Goal: Task Accomplishment & Management: Manage account settings

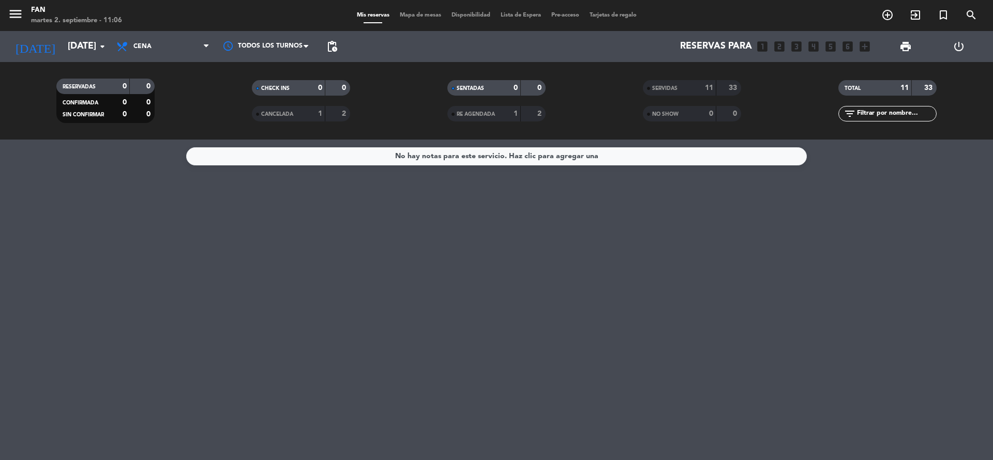
click at [412, 13] on span "Mapa de mesas" at bounding box center [421, 15] width 52 height 6
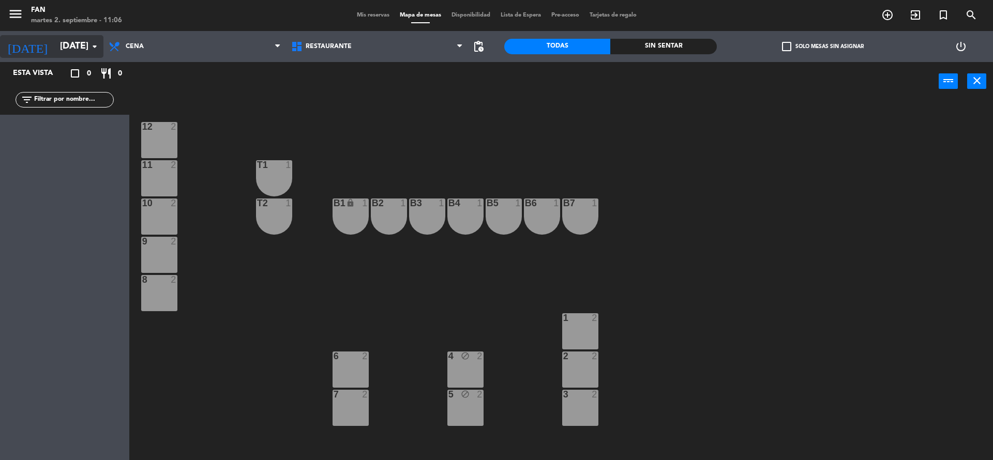
click at [55, 43] on input "[DATE]" at bounding box center [115, 46] width 120 height 21
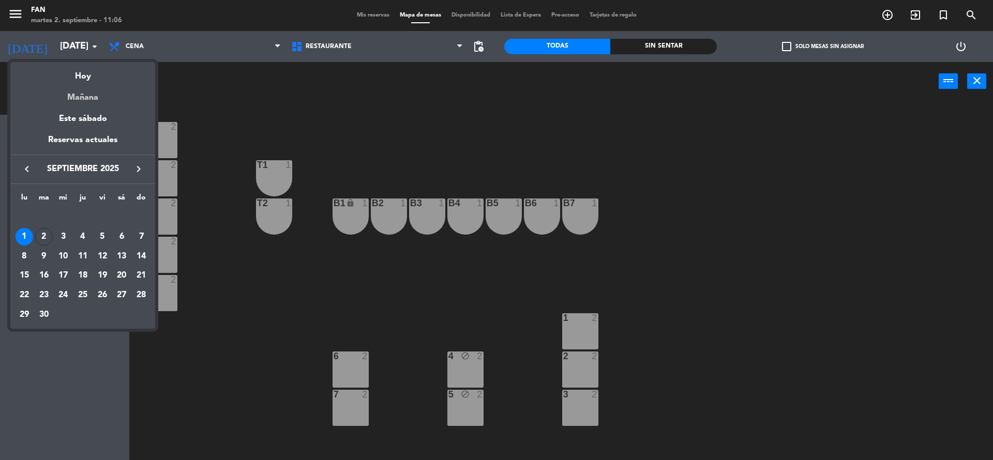
click at [69, 90] on div "Mañana" at bounding box center [82, 93] width 145 height 21
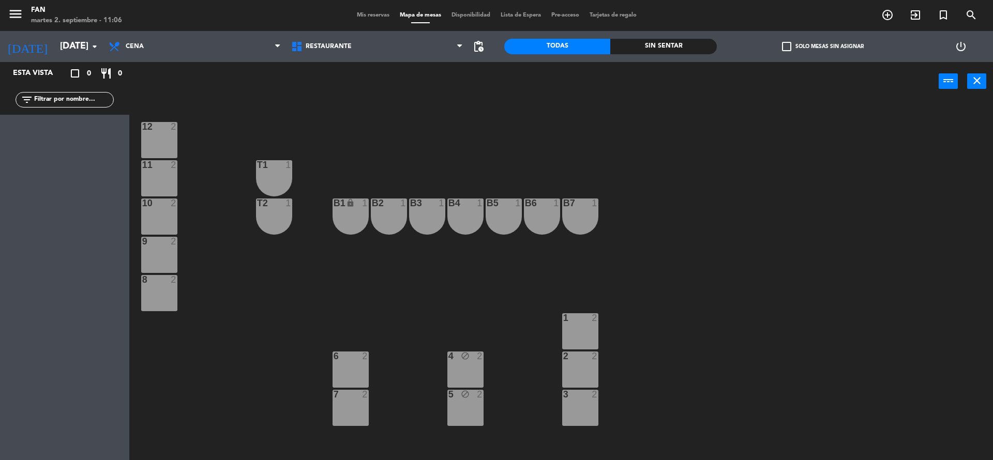
type input "[DATE]"
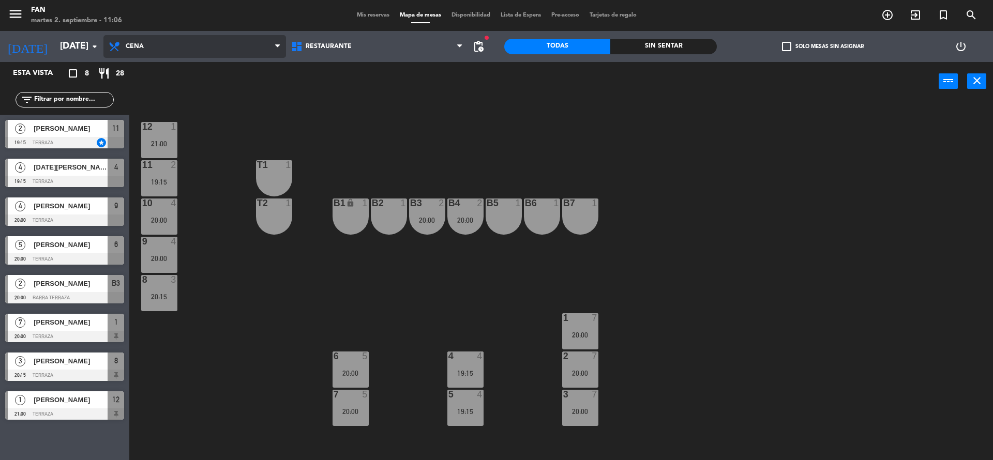
click at [177, 39] on span "Cena" at bounding box center [194, 46] width 183 height 23
click at [349, 113] on div "12 1 21:00 11 2 19:15 T1 1 10 4 20:00 T2 1 B1 lock 1 B2 1 B3 2 20:00 B4 2 20:00…" at bounding box center [566, 283] width 854 height 360
click at [365, 17] on span "Mis reservas" at bounding box center [373, 15] width 43 height 6
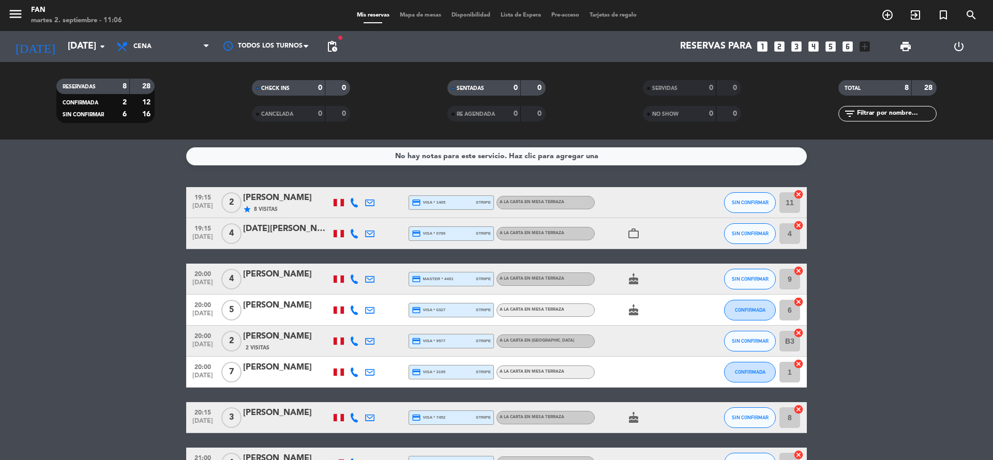
click at [993, 211] on bookings-row "19:15 [DATE] 2 [PERSON_NAME] star 8 Visitas credit_card visa * 1405 stripe A la…" at bounding box center [496, 333] width 993 height 292
click at [138, 52] on span "Cena" at bounding box center [162, 46] width 103 height 23
click at [142, 88] on div "menu Fan [DATE] 2. septiembre - 11:06 Mis reservas Mapa de mesas Disponibilidad…" at bounding box center [496, 70] width 993 height 140
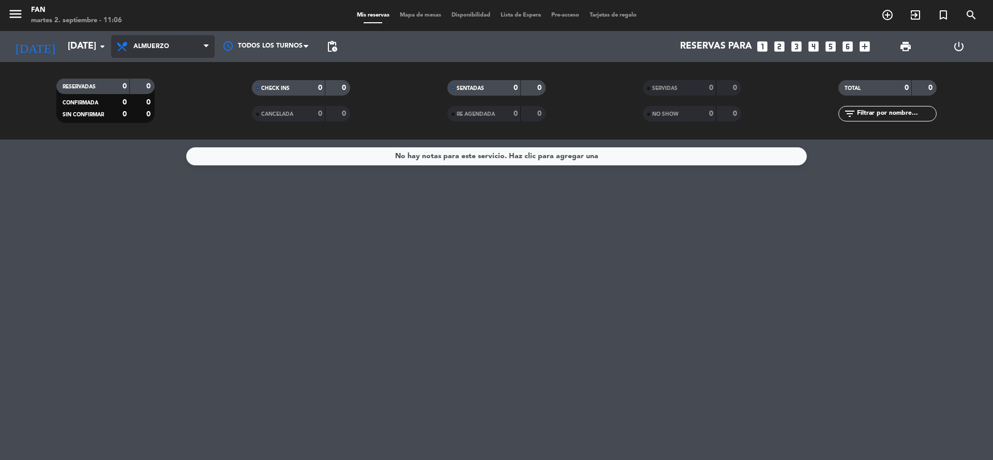
click at [152, 50] on span "Almuerzo" at bounding box center [151, 46] width 36 height 7
click at [159, 117] on div "menu Fan [DATE] 2. septiembre - 11:06 Mis reservas Mapa de mesas Disponibilidad…" at bounding box center [496, 70] width 993 height 140
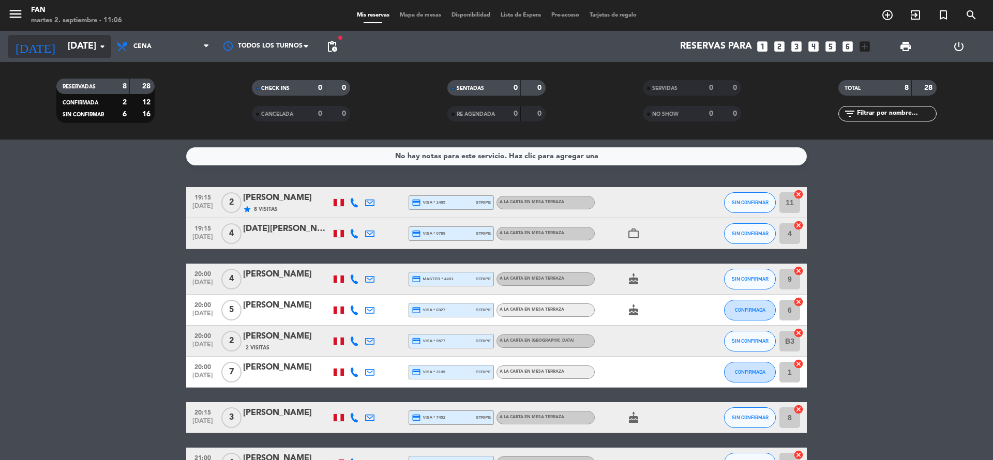
click at [82, 54] on input "[DATE]" at bounding box center [123, 46] width 120 height 21
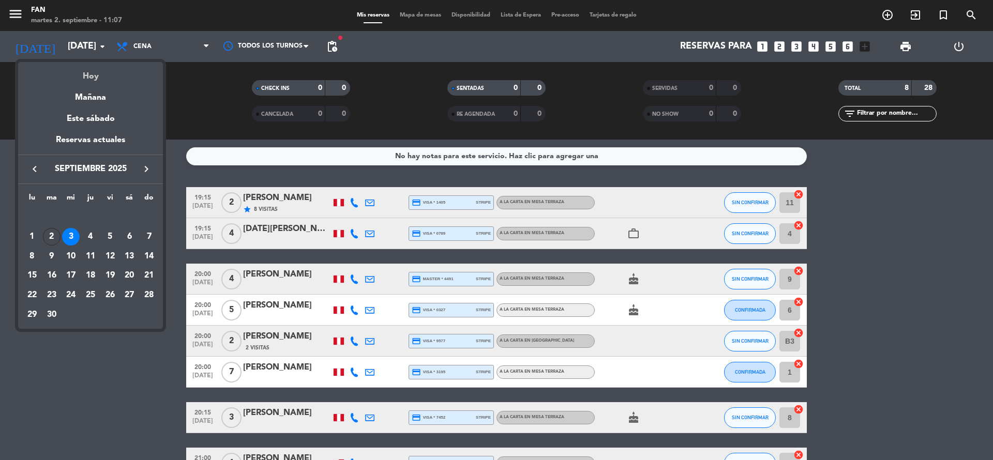
click at [95, 73] on div "Hoy" at bounding box center [90, 72] width 145 height 21
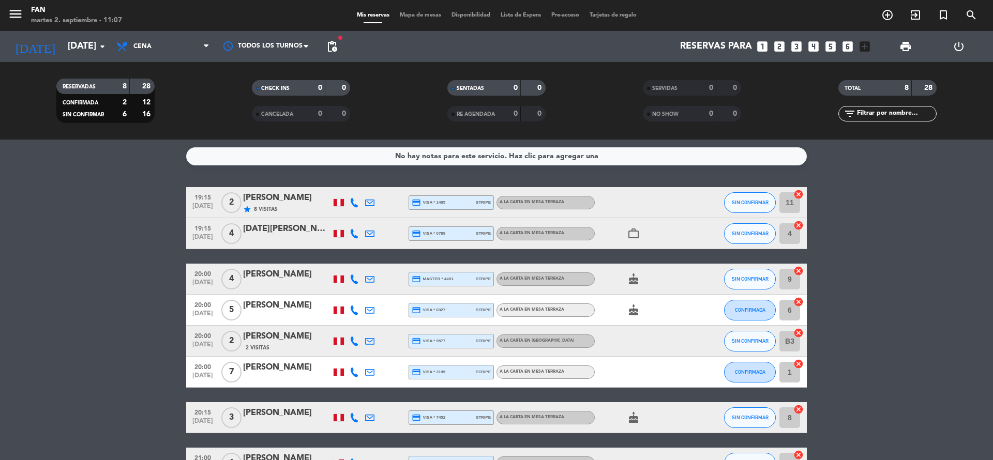
type input "[DATE]"
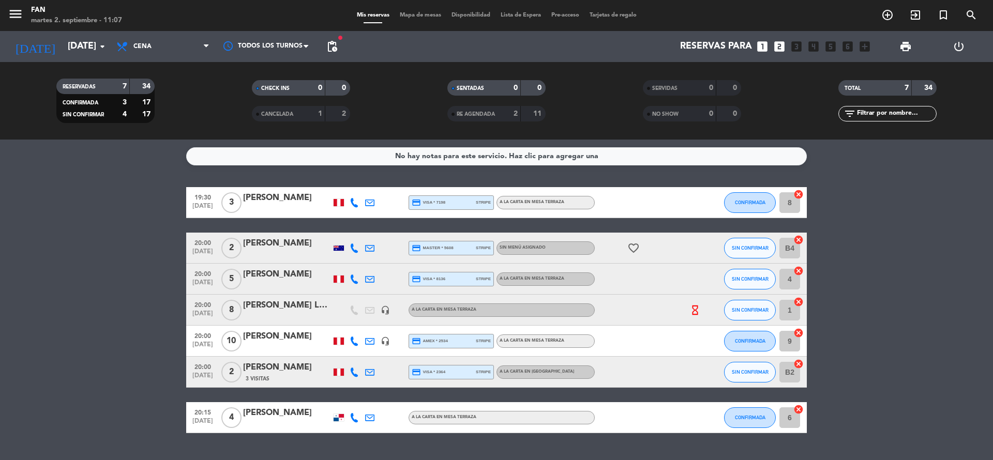
click at [177, 61] on div "Todos los servicios Almuerzo Cena Cena Todos los servicios Almuerzo Cena" at bounding box center [162, 46] width 103 height 31
click at [174, 48] on span "Cena" at bounding box center [162, 46] width 103 height 23
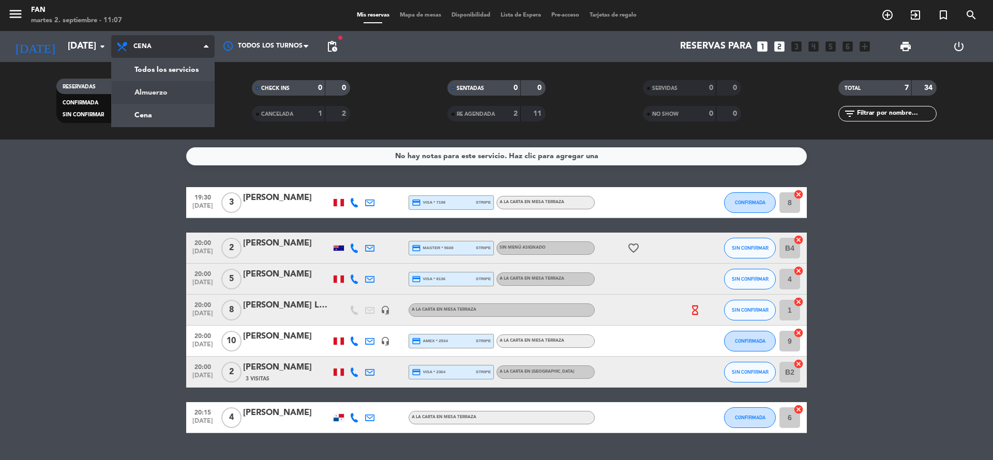
click at [155, 97] on div "menu Fan [DATE] 2. septiembre - 11:07 Mis reservas Mapa de mesas Disponibilidad…" at bounding box center [496, 70] width 993 height 140
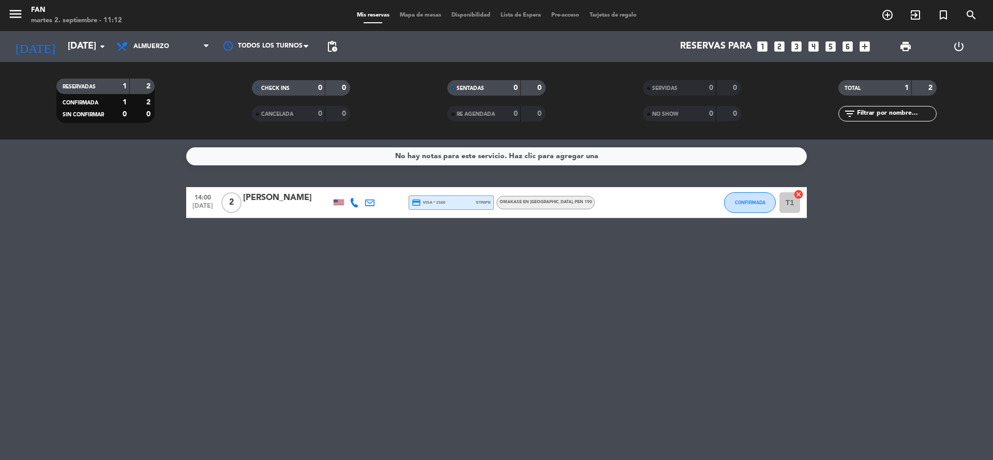
click at [476, 351] on div "No hay notas para este servicio. Haz clic para agregar una 14:00 [DATE] 2 [PERS…" at bounding box center [496, 300] width 993 height 321
click at [161, 45] on span "Almuerzo" at bounding box center [151, 46] width 36 height 7
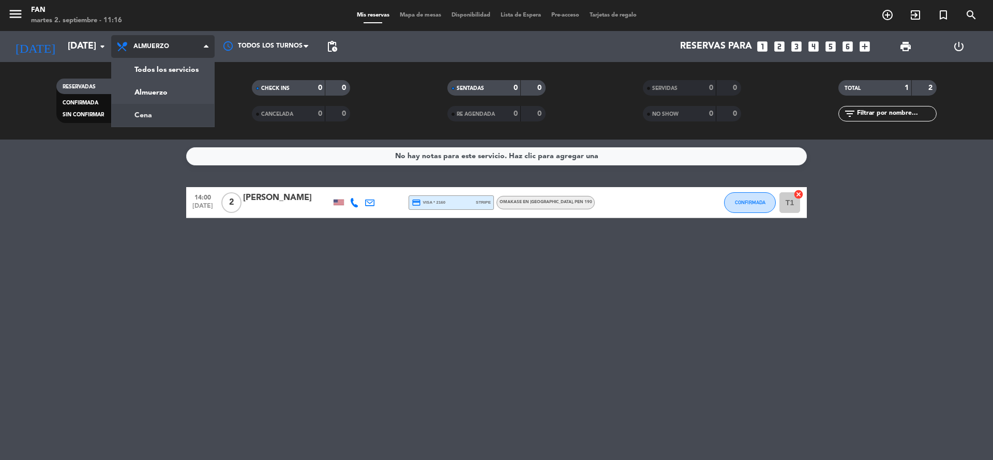
click at [160, 116] on div "menu Fan [DATE] 2. septiembre - 11:16 Mis reservas Mapa de mesas Disponibilidad…" at bounding box center [496, 70] width 993 height 140
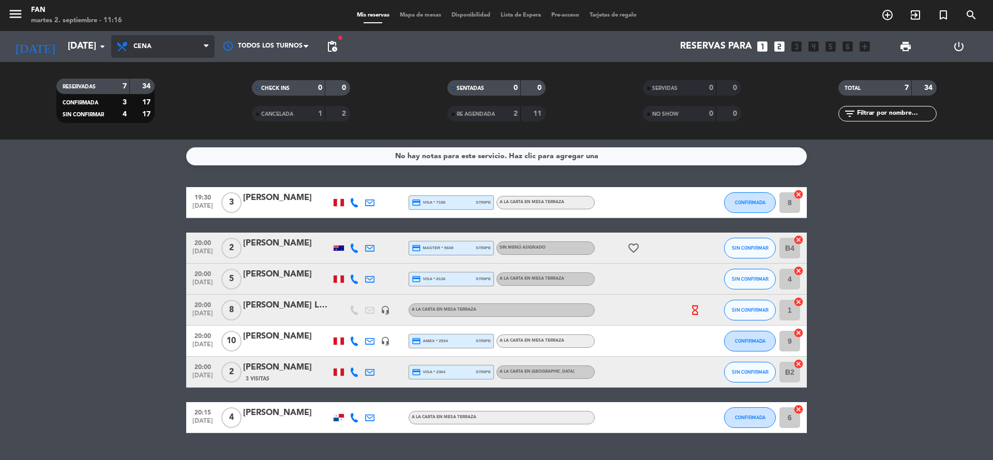
click at [146, 54] on span "Cena" at bounding box center [162, 46] width 103 height 23
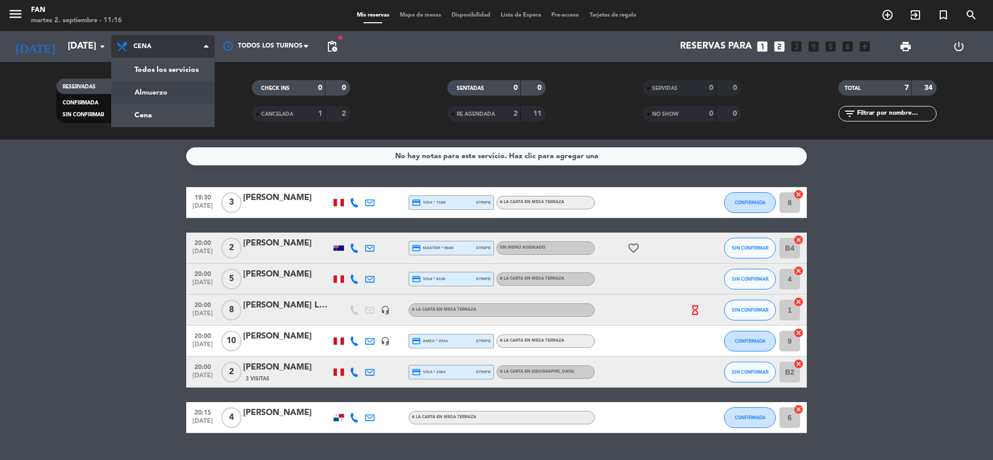
click at [148, 91] on div "menu Fan [DATE] 2. septiembre - 11:16 Mis reservas Mapa de mesas Disponibilidad…" at bounding box center [496, 70] width 993 height 140
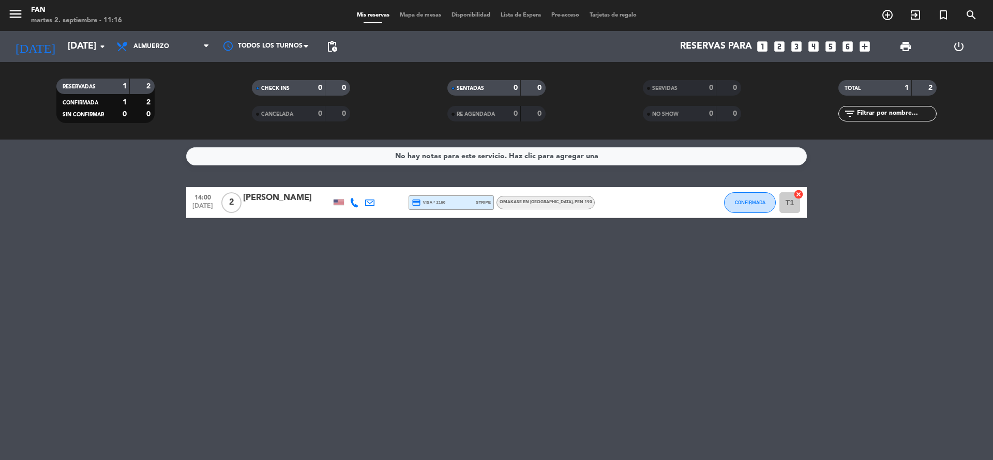
click at [223, 260] on div "No hay notas para este servicio. Haz clic para agregar una 14:00 [DATE] 2 [PERS…" at bounding box center [496, 300] width 993 height 321
click at [172, 45] on span "Almuerzo" at bounding box center [162, 46] width 103 height 23
click at [152, 109] on div "menu Fan [DATE] 2. septiembre - 11:21 Mis reservas Mapa de mesas Disponibilidad…" at bounding box center [496, 70] width 993 height 140
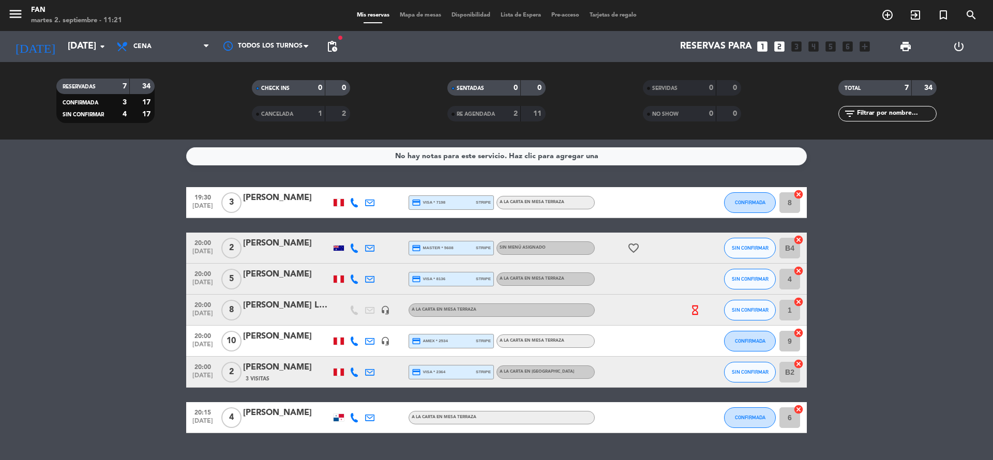
click at [354, 204] on icon at bounding box center [354, 202] width 9 height 9
